Goal: Transaction & Acquisition: Obtain resource

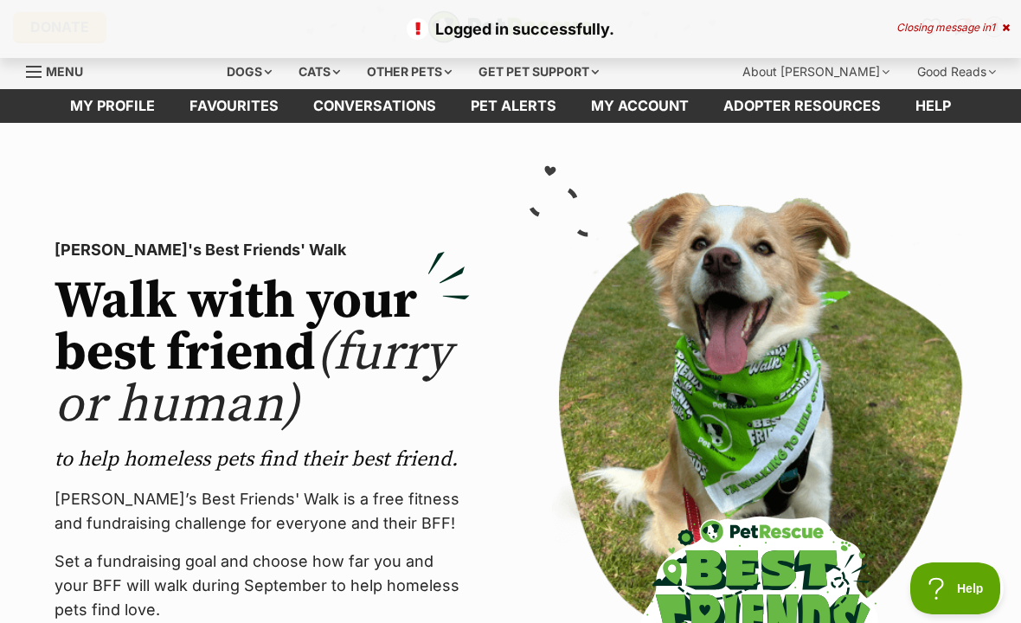
click at [251, 117] on link "Favourites" at bounding box center [234, 106] width 124 height 34
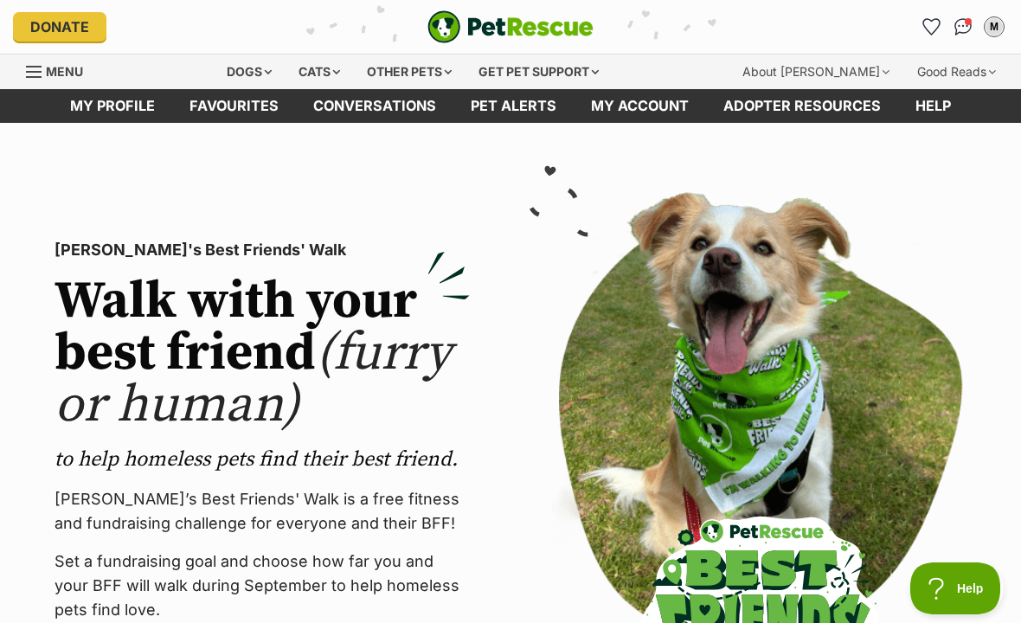
click at [259, 65] on div "Dogs" at bounding box center [249, 72] width 69 height 35
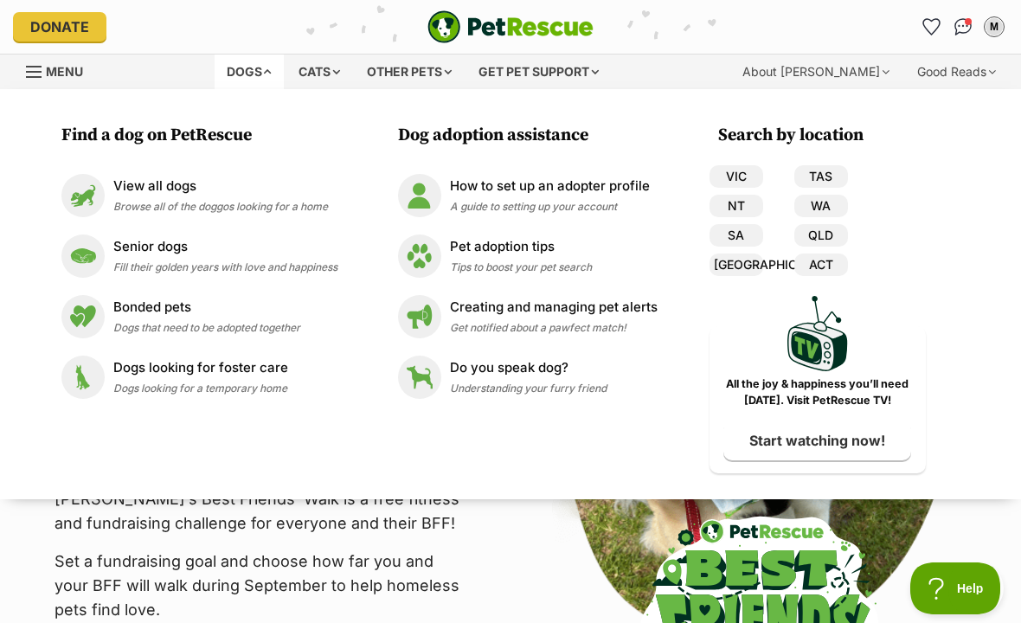
click at [847, 209] on link "WA" at bounding box center [822, 206] width 54 height 23
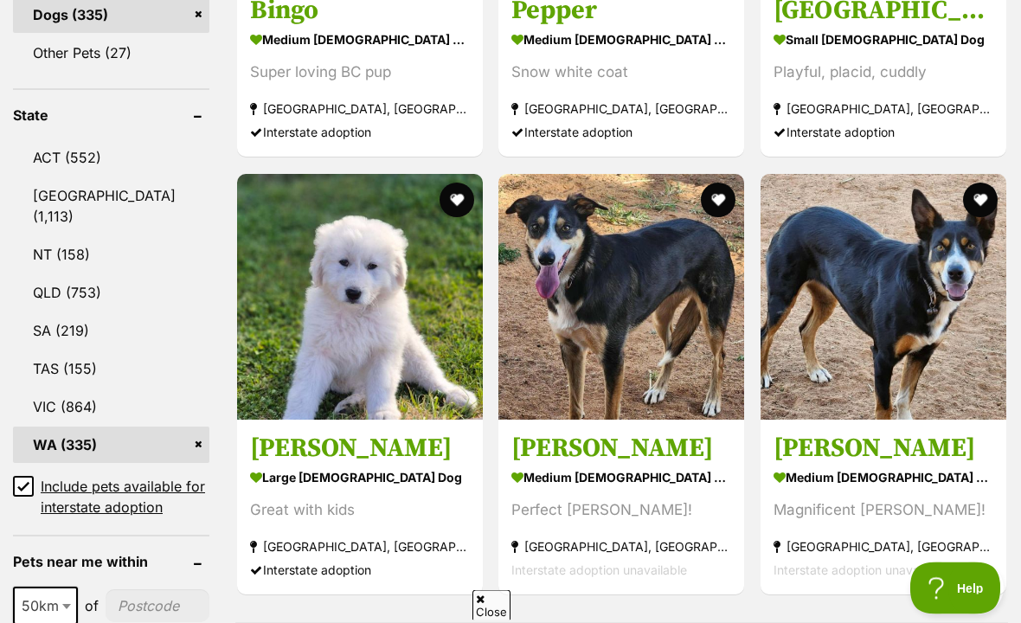
scroll to position [872, 0]
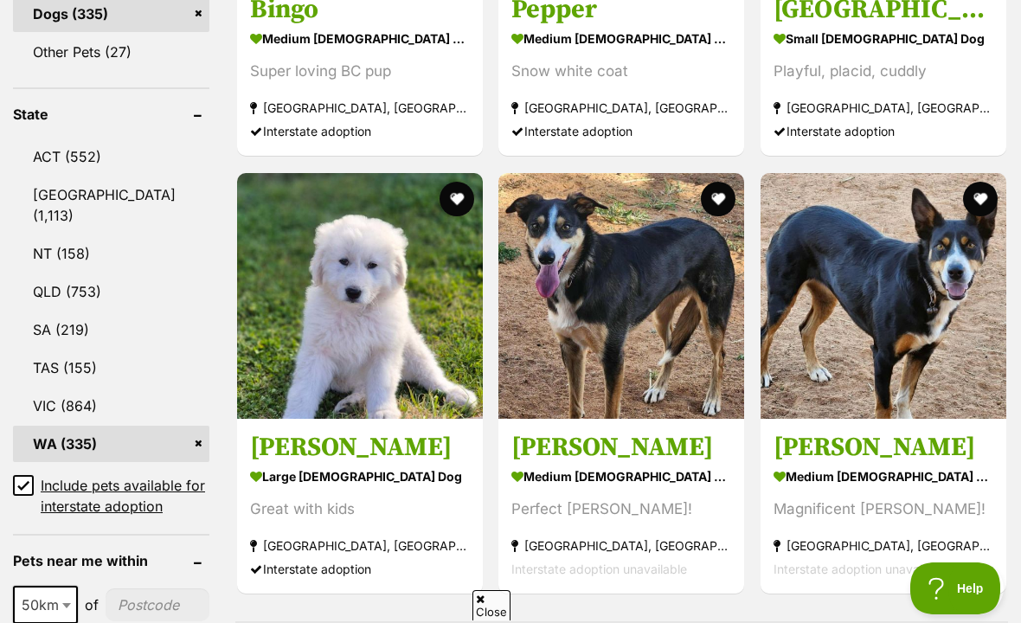
click at [28, 475] on input "Include pets available for interstate adoption" at bounding box center [23, 485] width 21 height 21
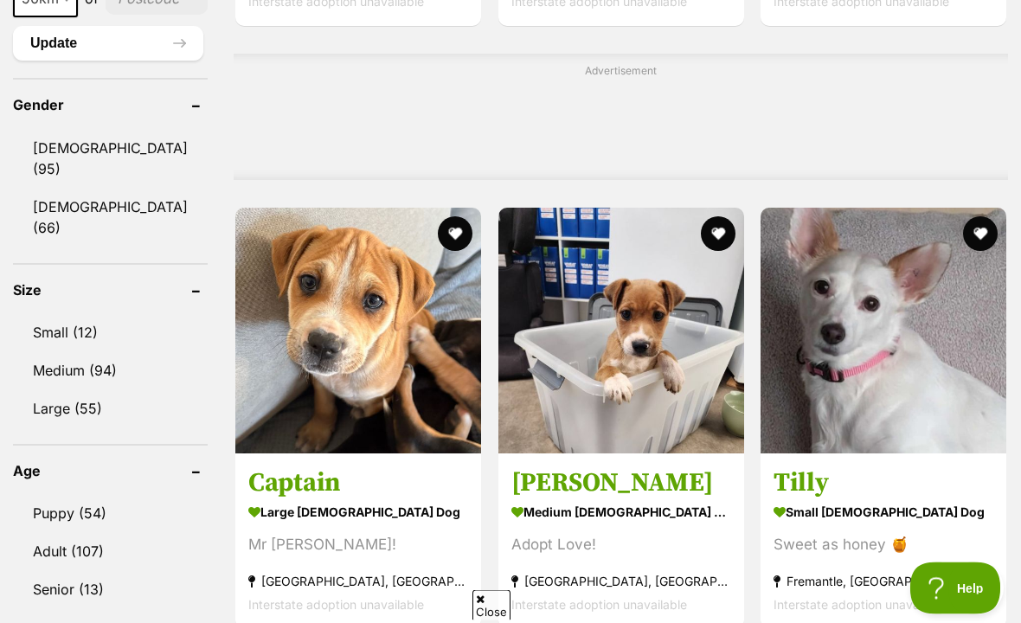
scroll to position [1399, 0]
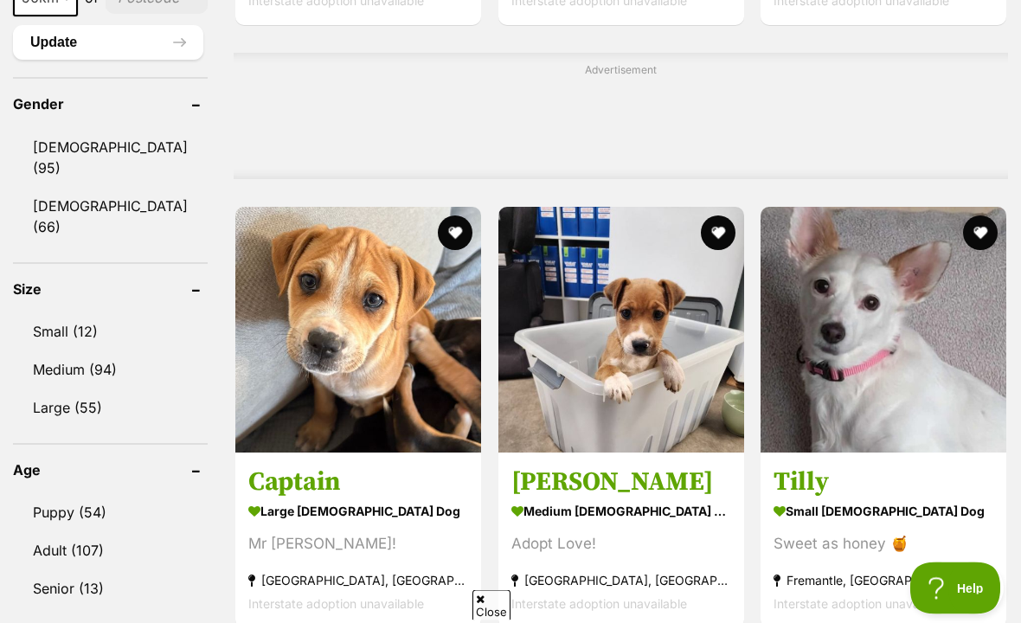
click at [80, 314] on link "Small (12)" at bounding box center [110, 332] width 195 height 36
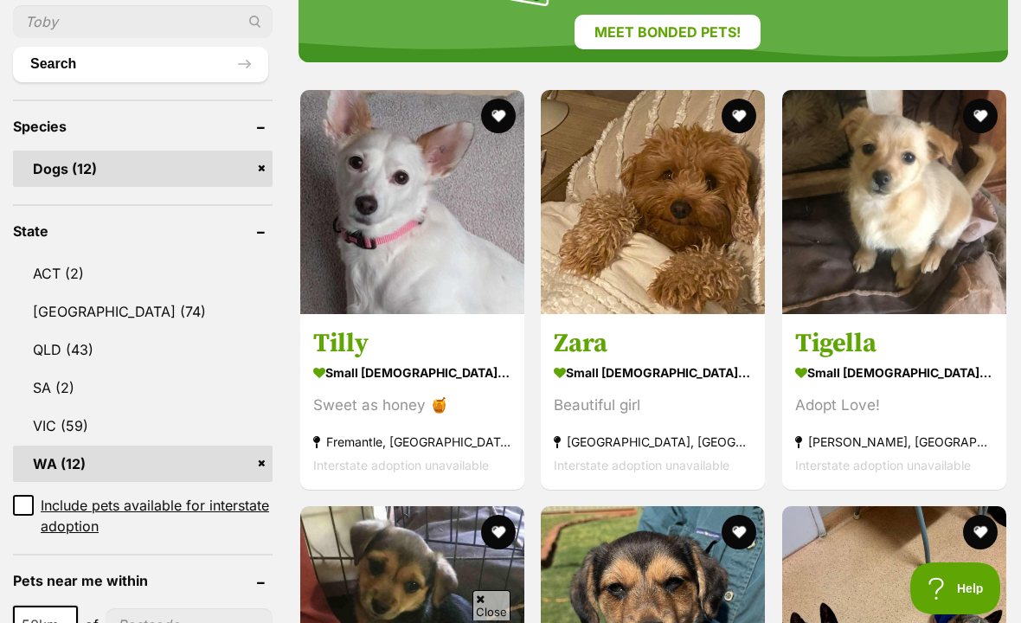
scroll to position [623, 0]
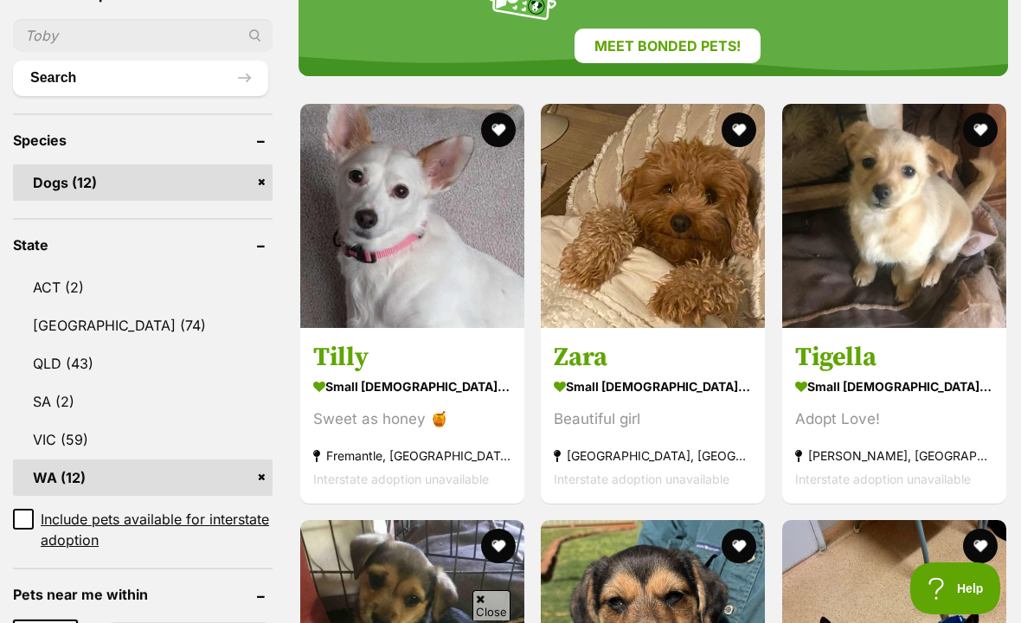
click at [435, 277] on img at bounding box center [412, 216] width 224 height 224
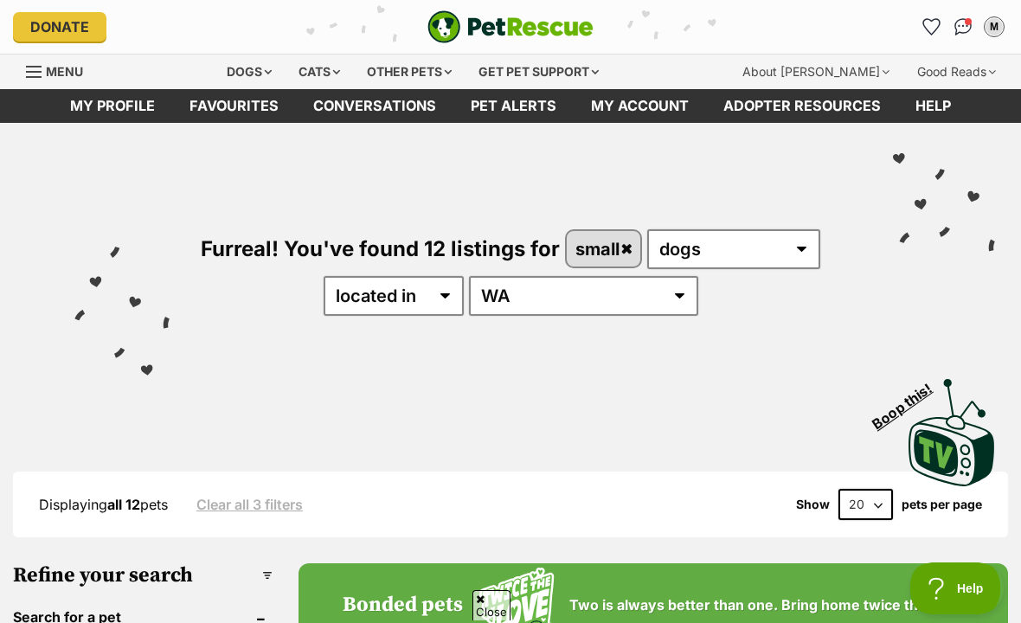
scroll to position [672, 0]
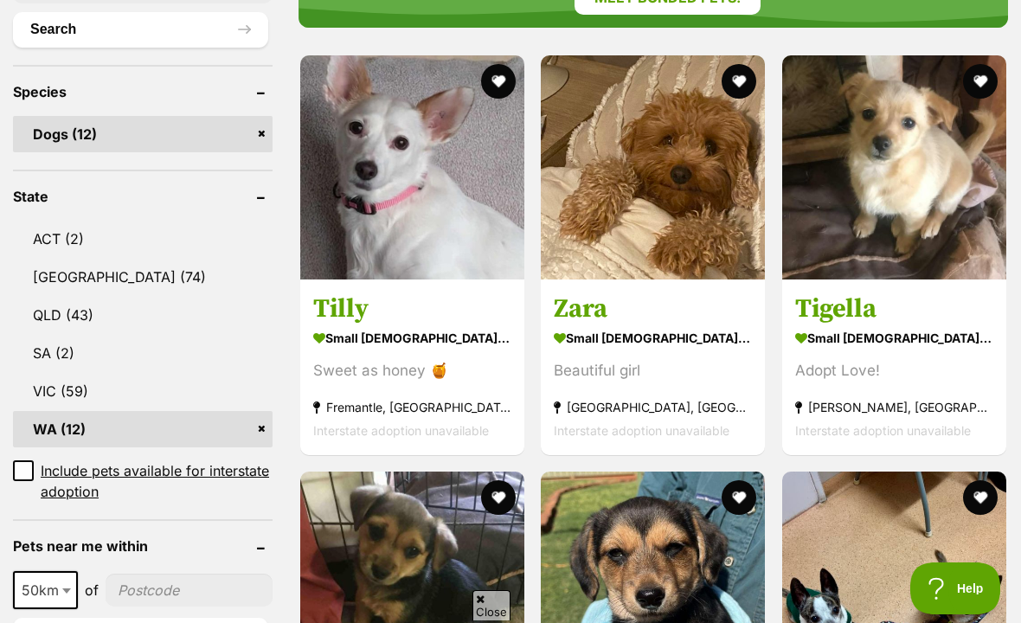
click at [695, 224] on img at bounding box center [653, 167] width 224 height 224
click at [919, 229] on img at bounding box center [895, 167] width 224 height 224
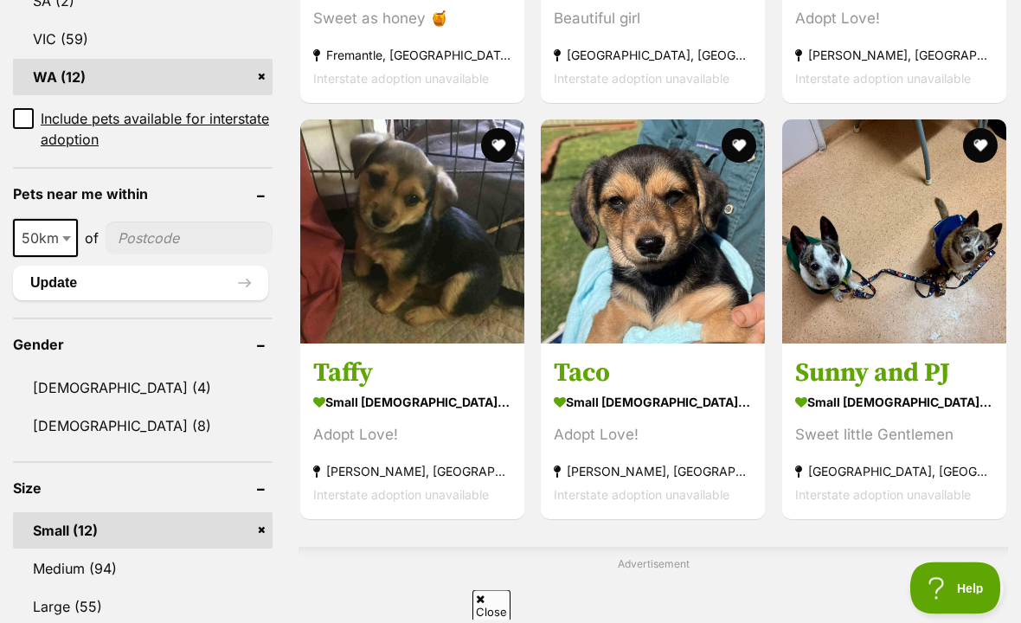
scroll to position [1022, 0]
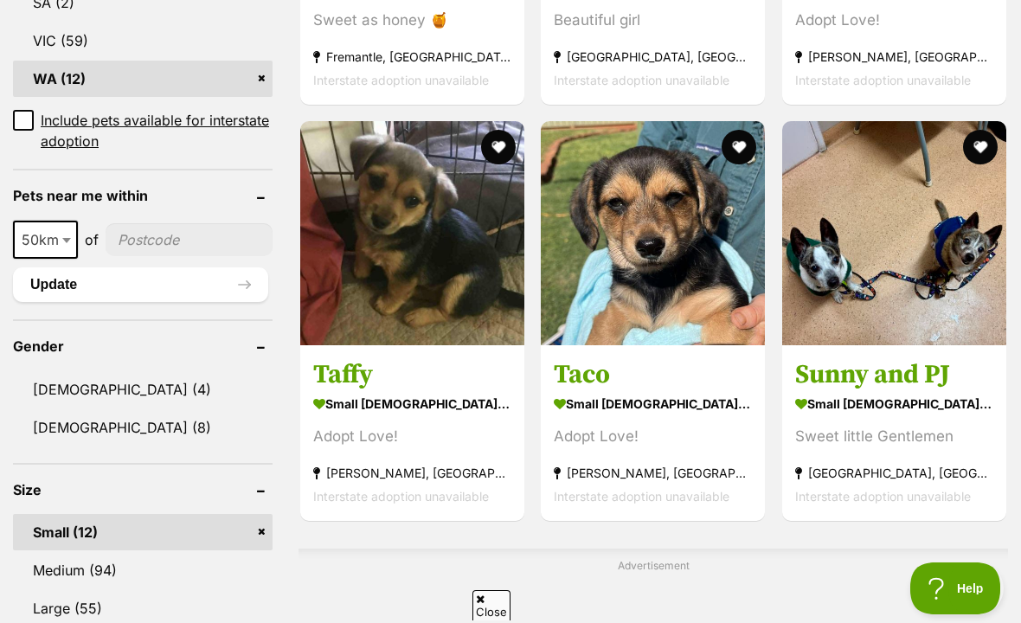
click at [937, 278] on img at bounding box center [895, 233] width 224 height 224
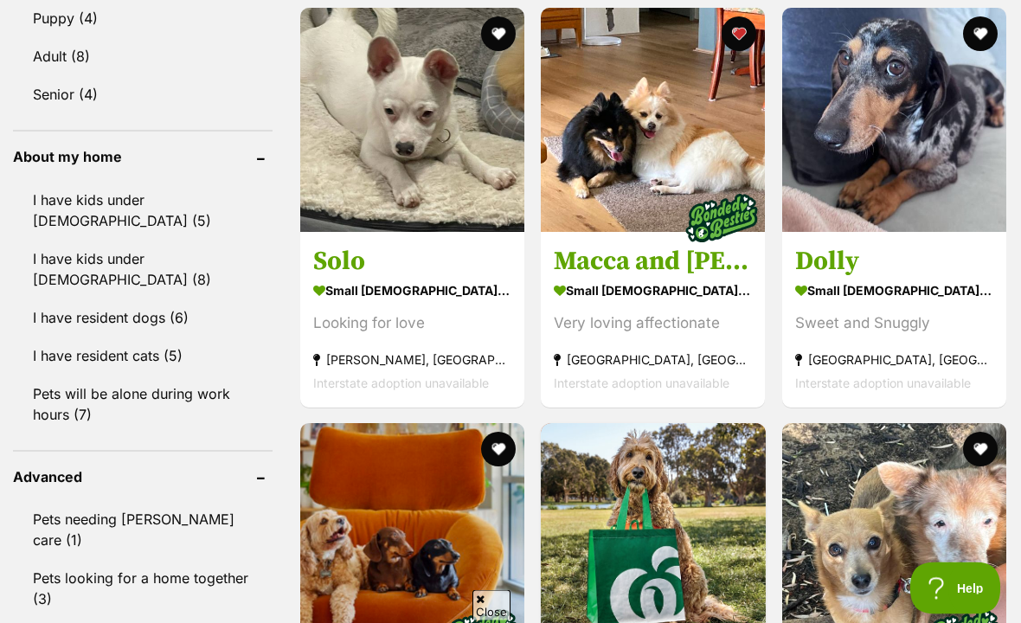
scroll to position [1717, 0]
click at [437, 201] on img at bounding box center [412, 120] width 224 height 224
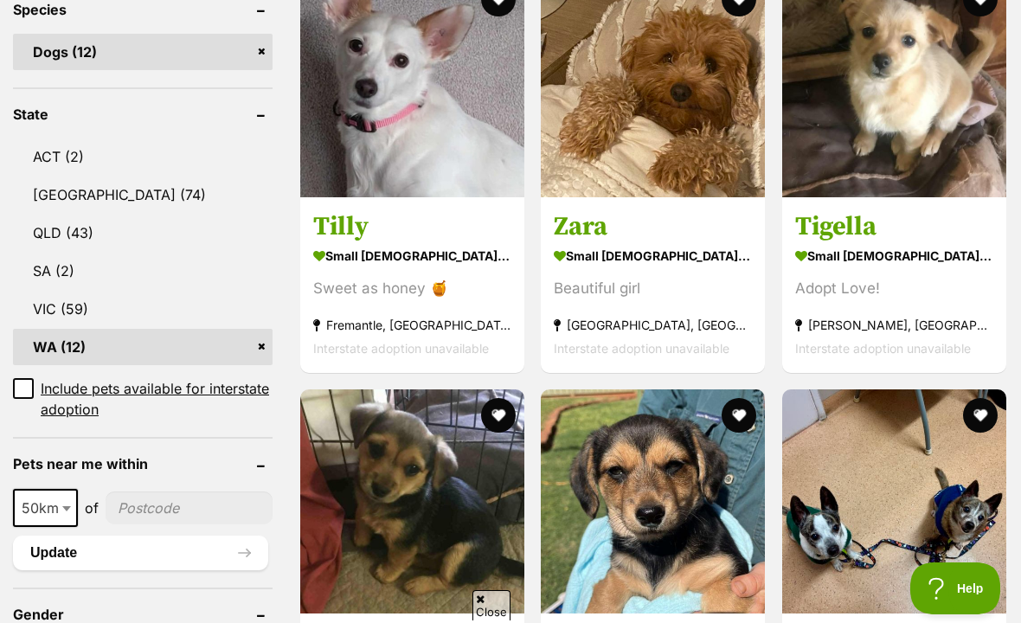
scroll to position [753, 0]
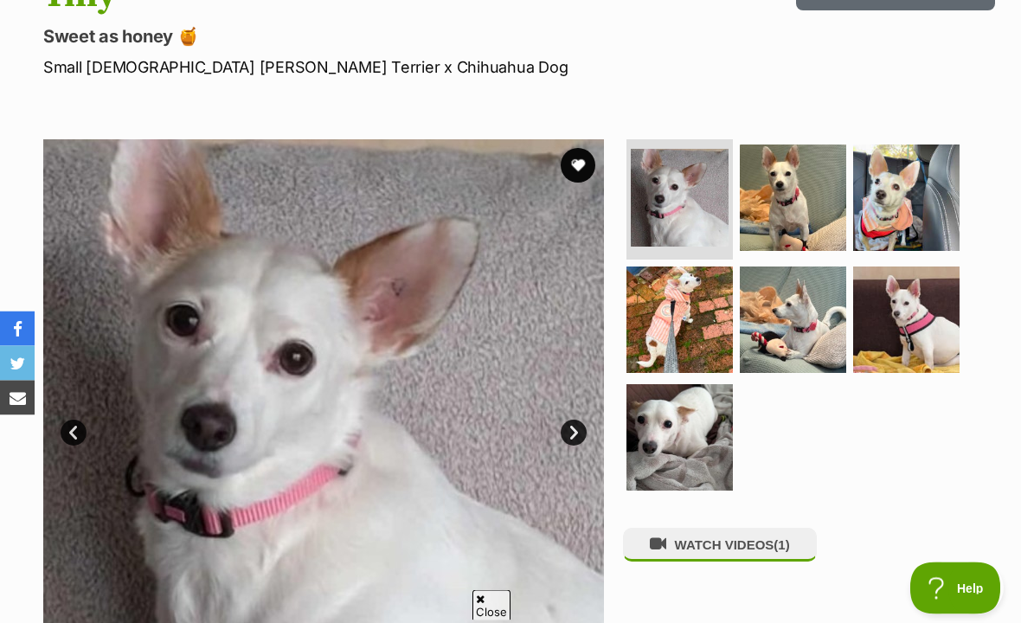
scroll to position [221, 0]
click at [791, 206] on img at bounding box center [793, 198] width 106 height 106
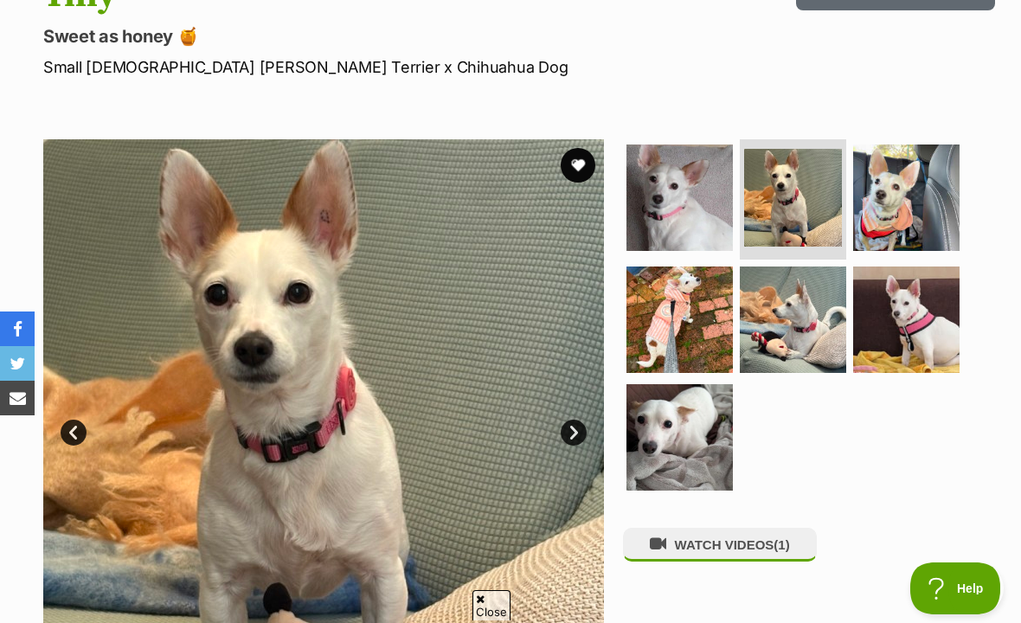
click at [930, 194] on img at bounding box center [906, 198] width 106 height 106
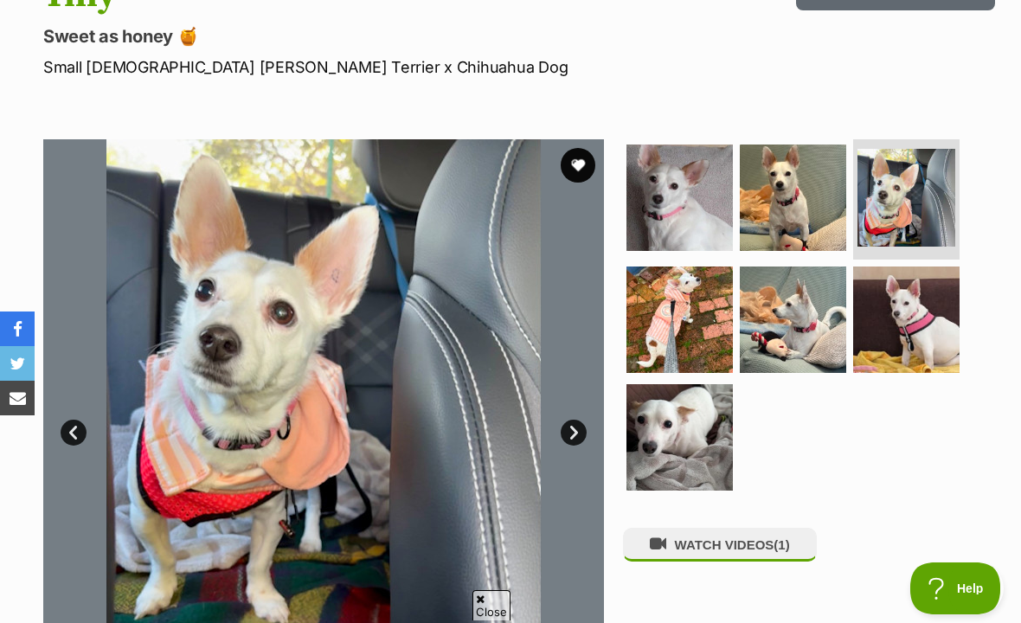
click at [700, 316] on img at bounding box center [680, 320] width 106 height 106
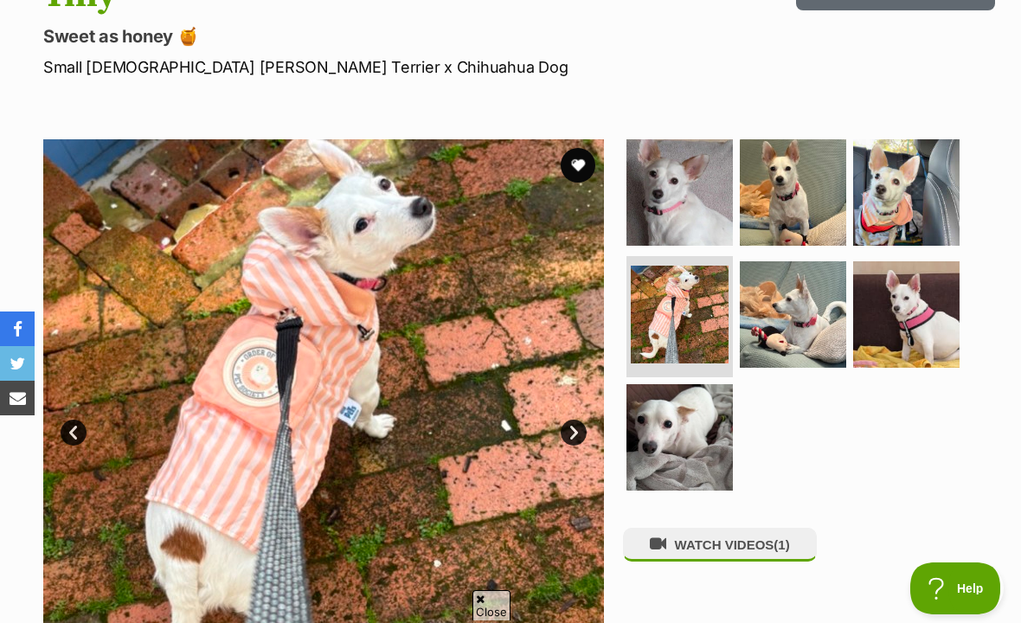
click at [821, 339] on img at bounding box center [793, 314] width 106 height 106
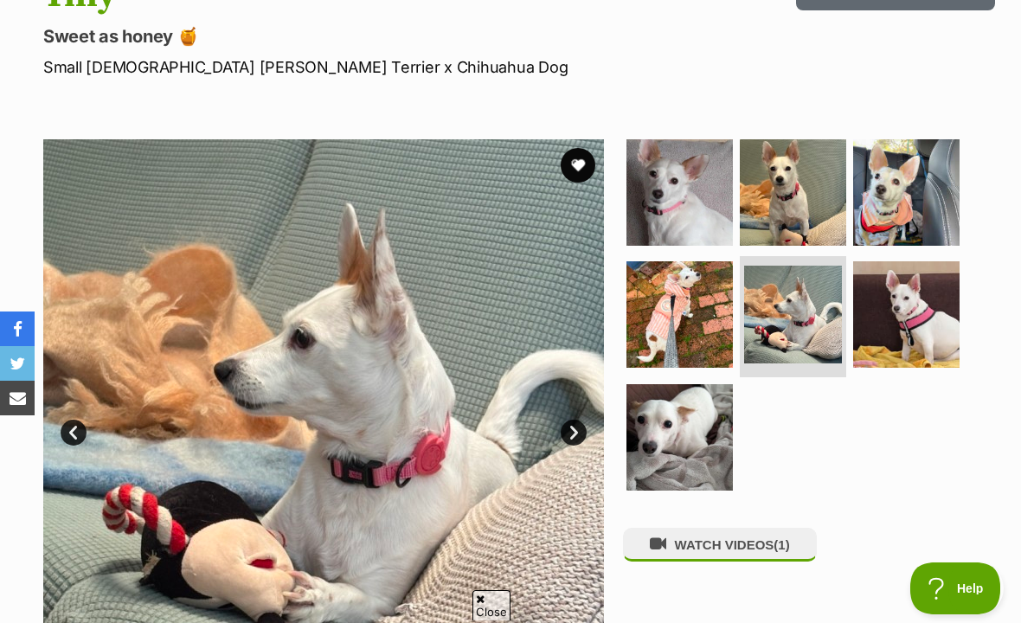
click at [924, 313] on img at bounding box center [906, 314] width 106 height 106
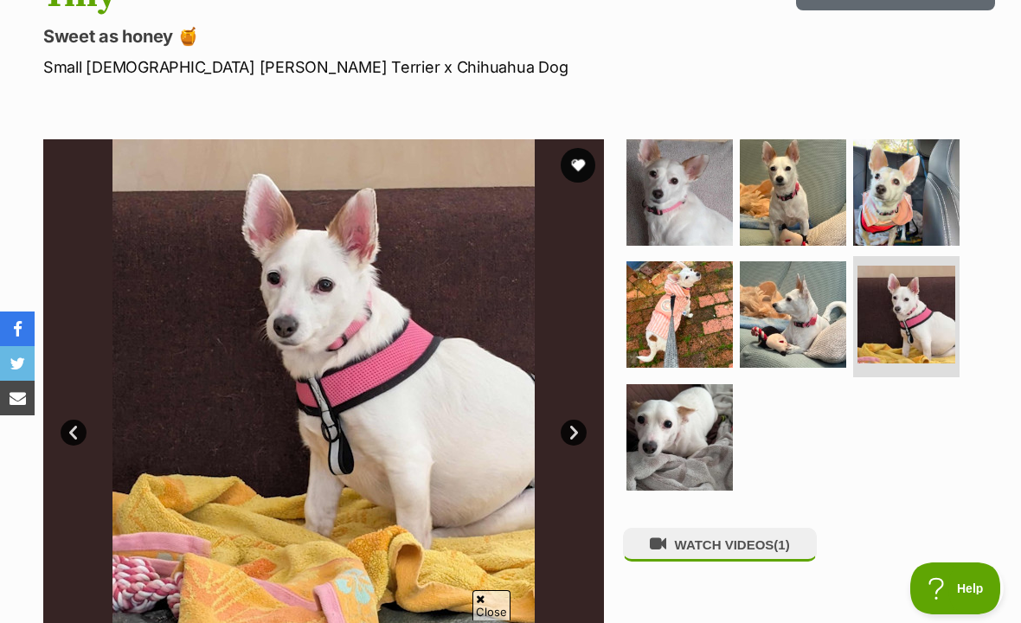
click at [681, 429] on img at bounding box center [680, 437] width 106 height 106
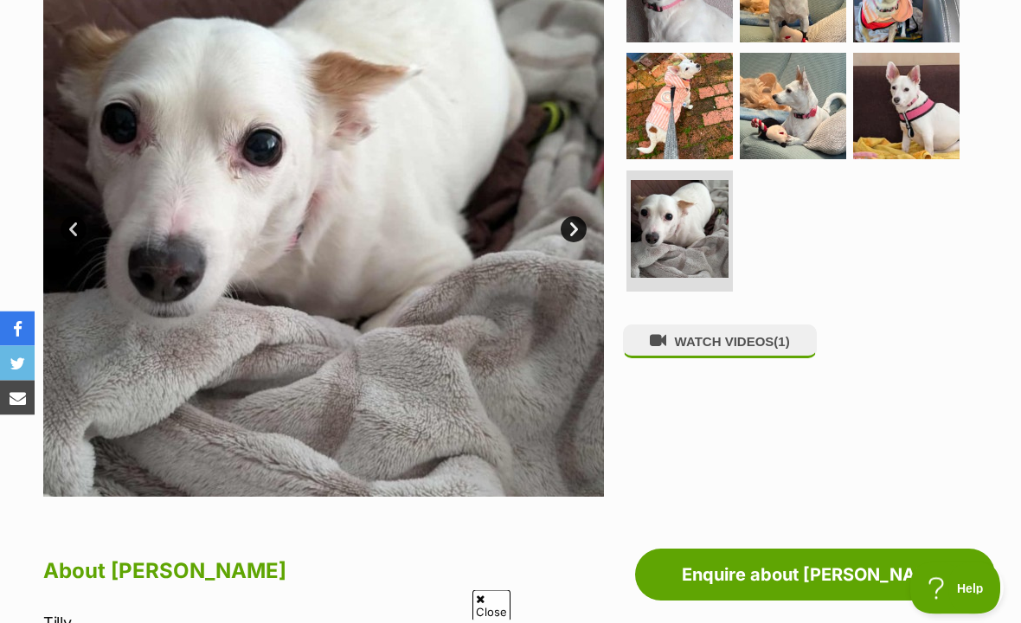
scroll to position [426, 0]
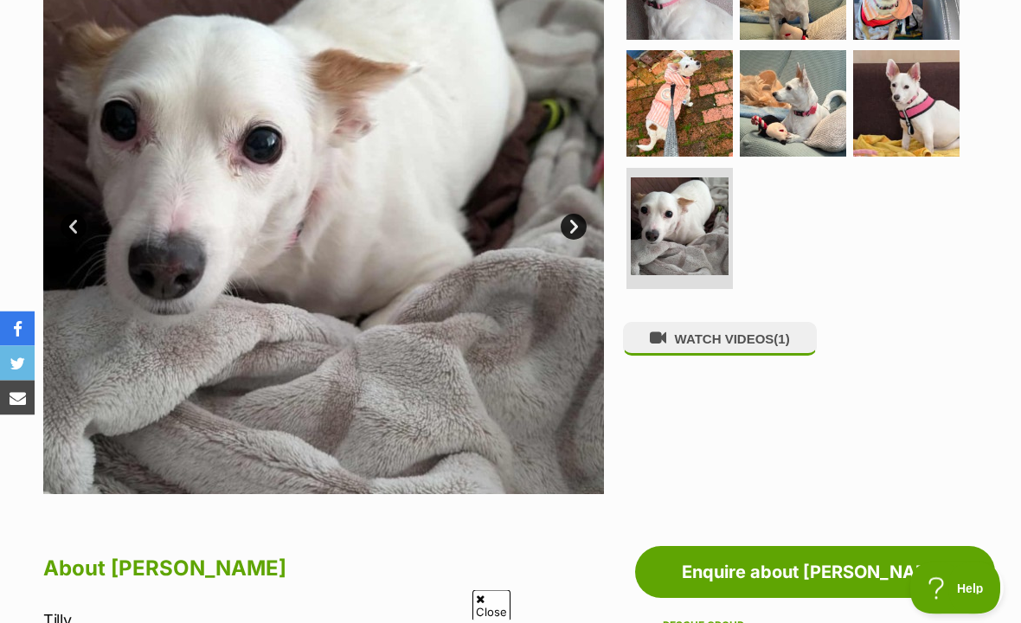
click at [737, 337] on button "WATCH VIDEOS (1)" at bounding box center [720, 340] width 194 height 34
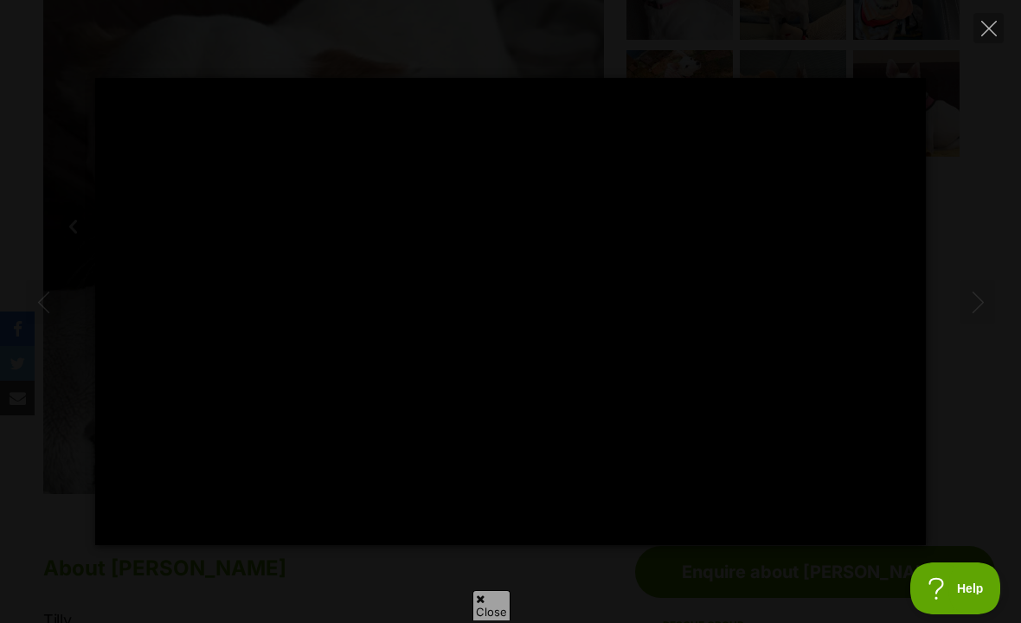
type input "100"
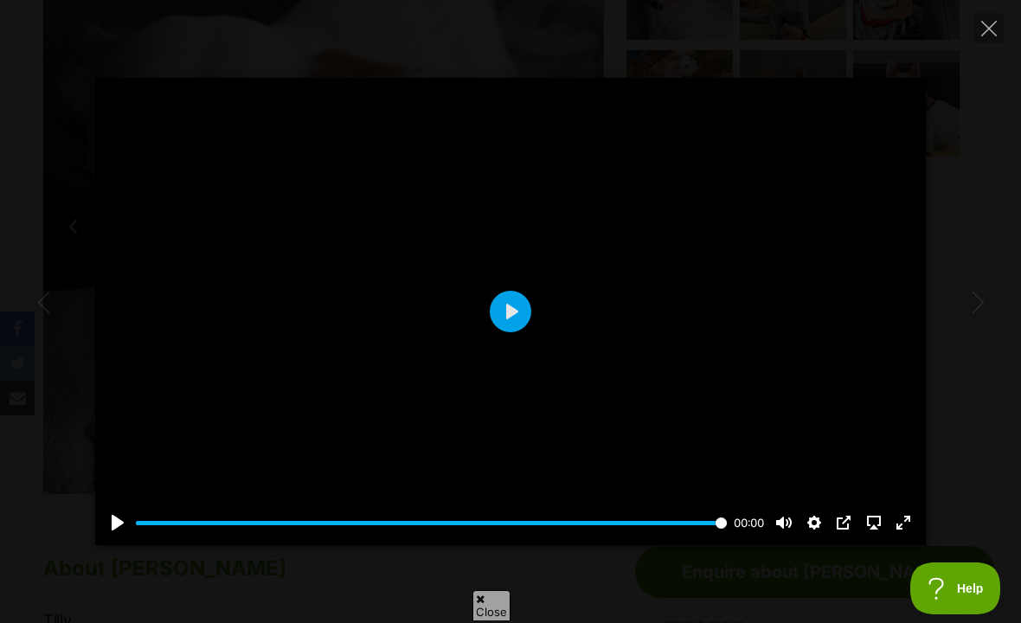
click at [982, 29] on icon "Close" at bounding box center [990, 29] width 16 height 16
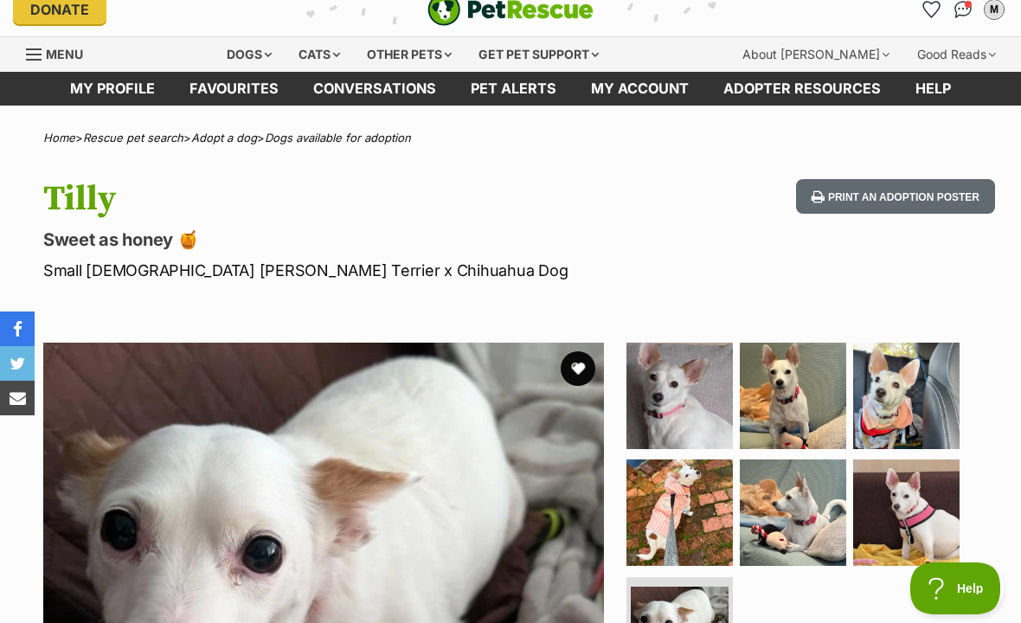
scroll to position [0, 0]
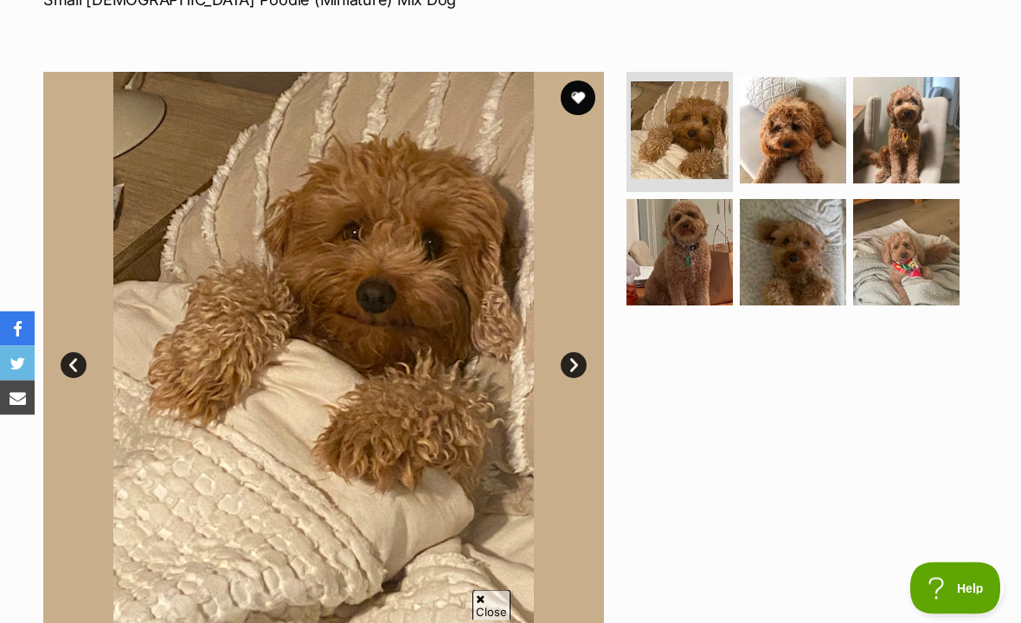
scroll to position [279, 0]
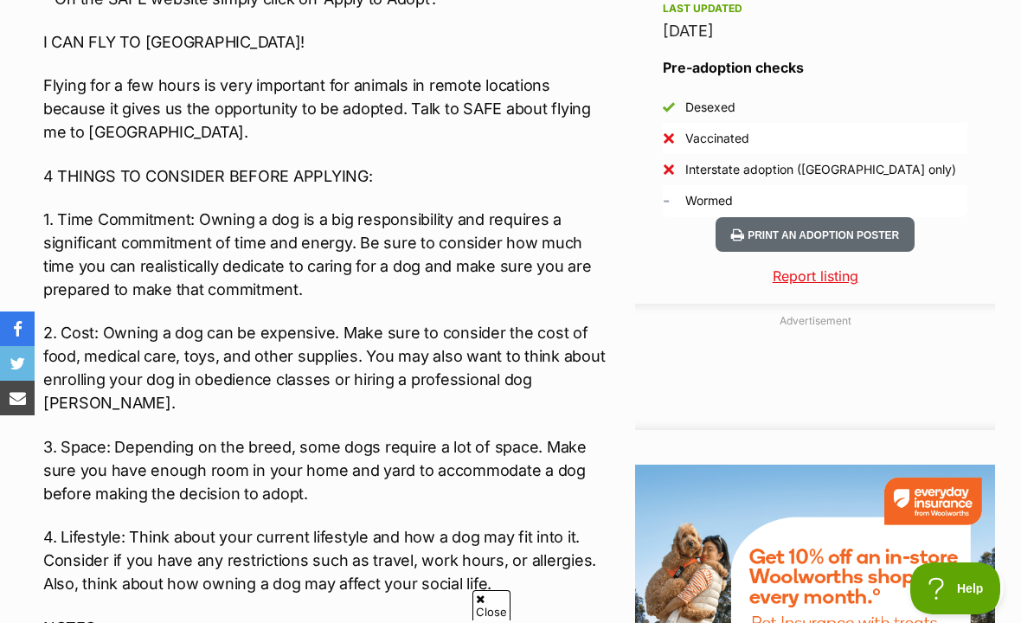
scroll to position [1416, 0]
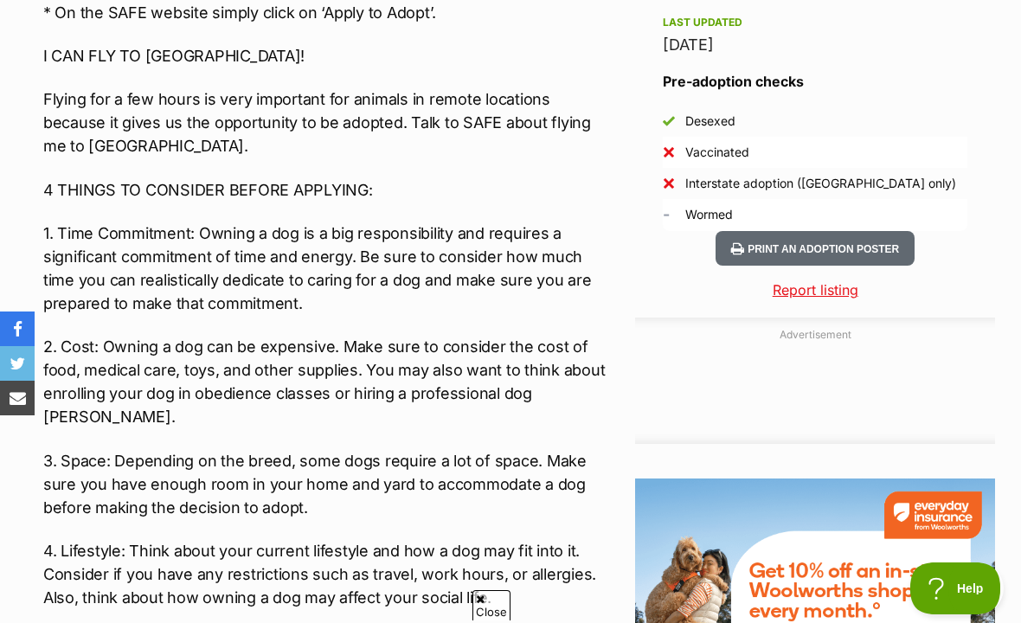
click at [701, 366] on div "Advertisement" at bounding box center [815, 381] width 360 height 126
click at [617, 179] on div "Advertisement Adoption information I've been adopted! This pet is no longer ava…" at bounding box center [510, 534] width 969 height 1990
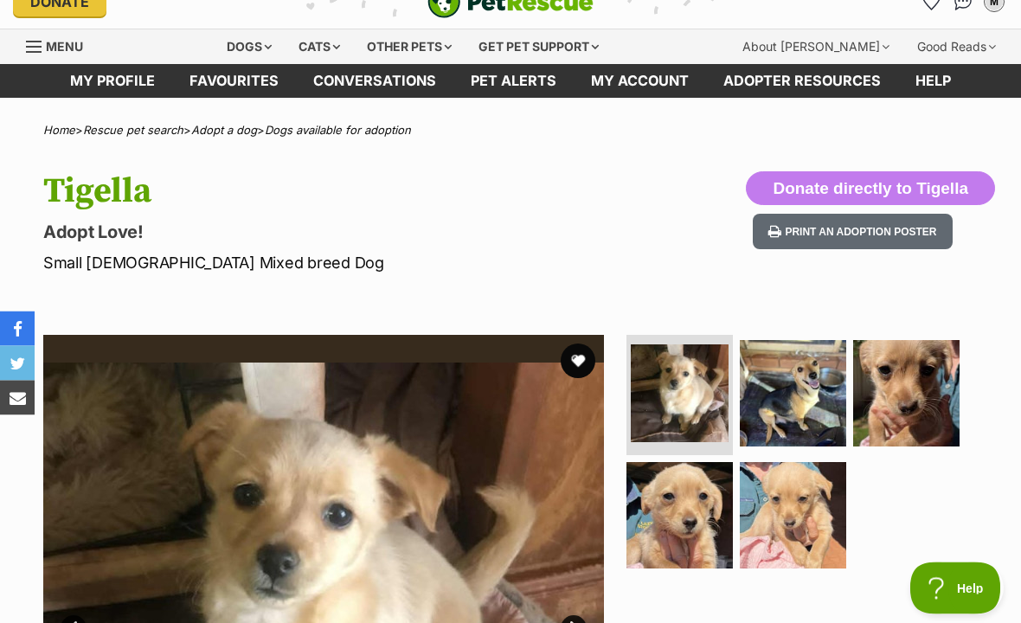
scroll to position [0, 0]
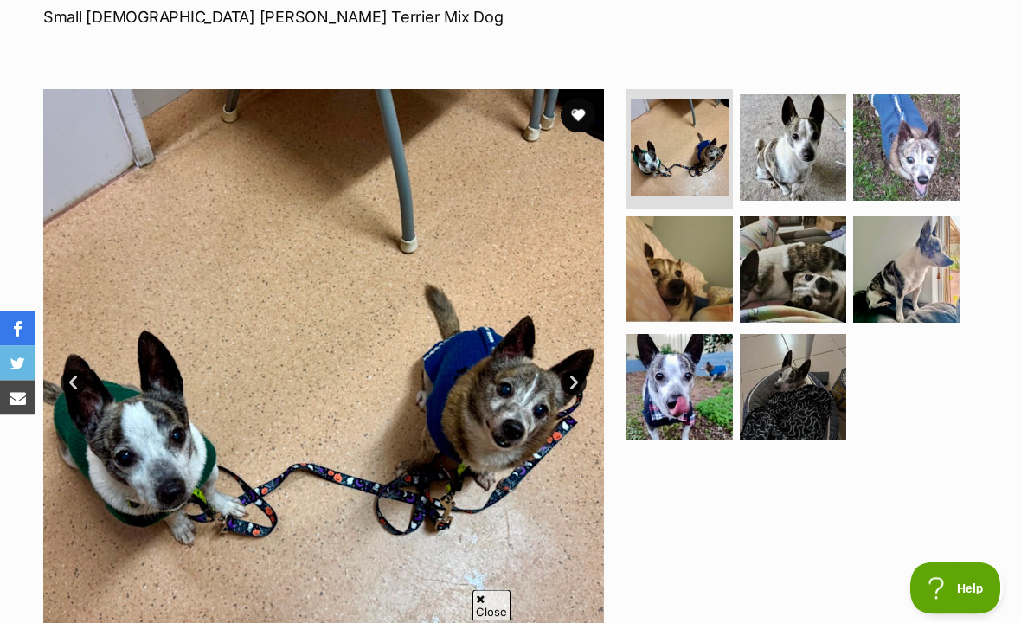
scroll to position [271, 0]
click at [589, 104] on button "favourite" at bounding box center [578, 115] width 35 height 35
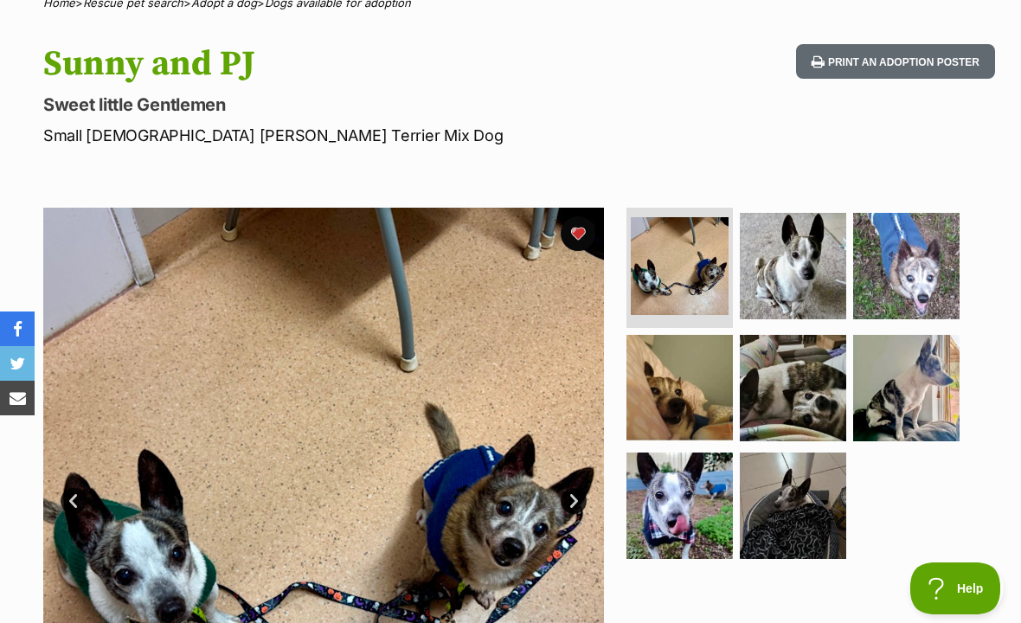
scroll to position [0, 0]
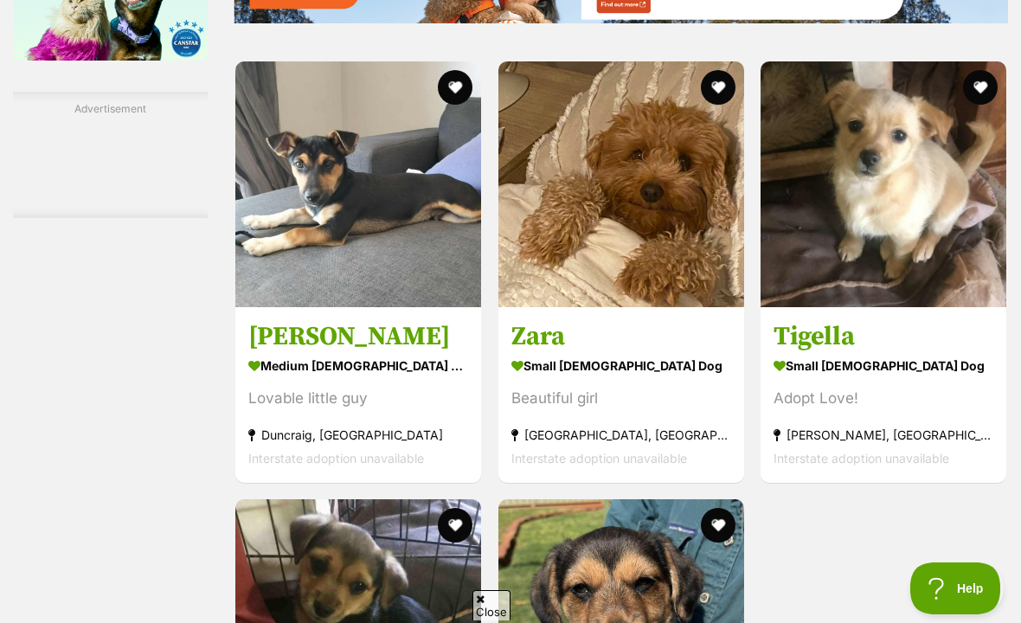
scroll to position [3017, 0]
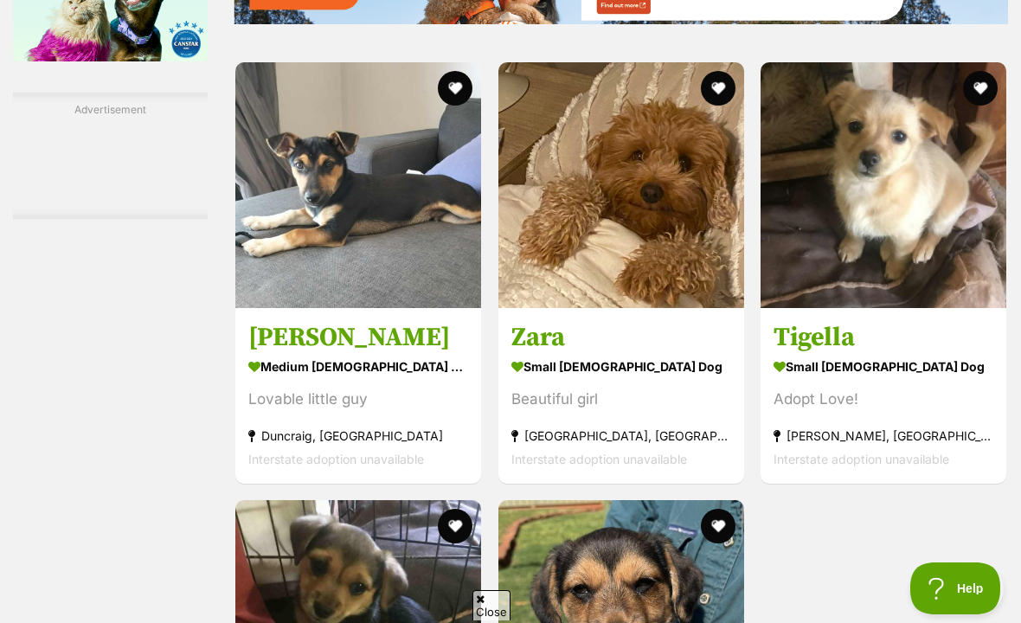
click at [387, 308] on img at bounding box center [358, 185] width 246 height 246
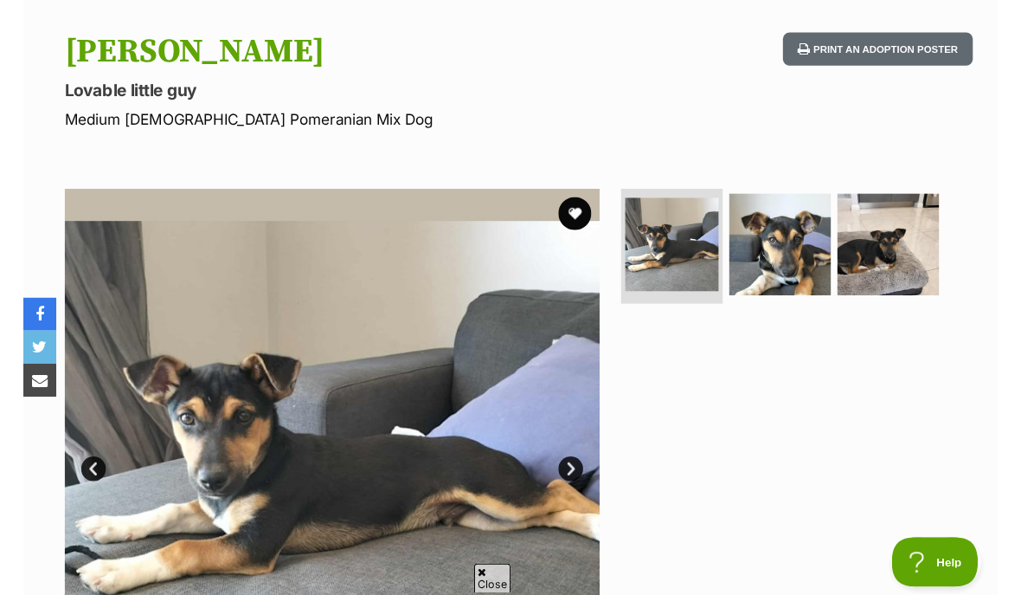
scroll to position [177, 0]
